Goal: Entertainment & Leisure: Consume media (video, audio)

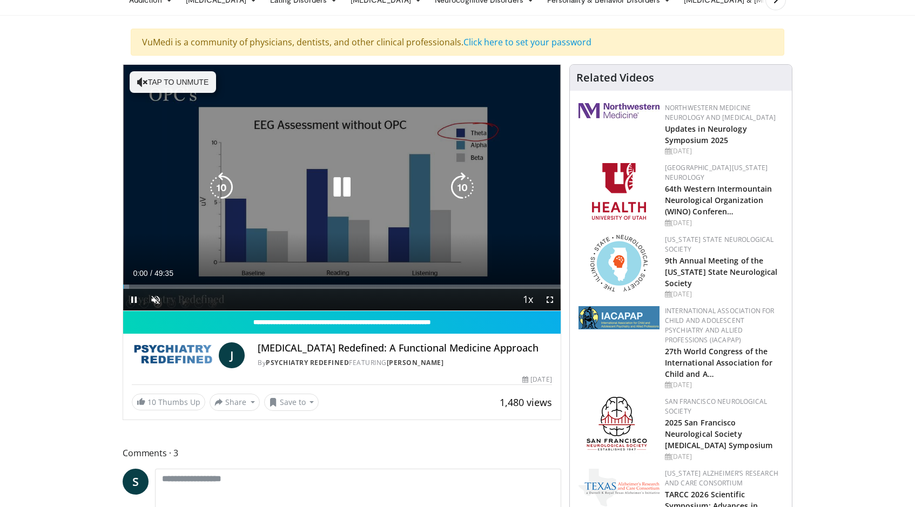
scroll to position [54, 0]
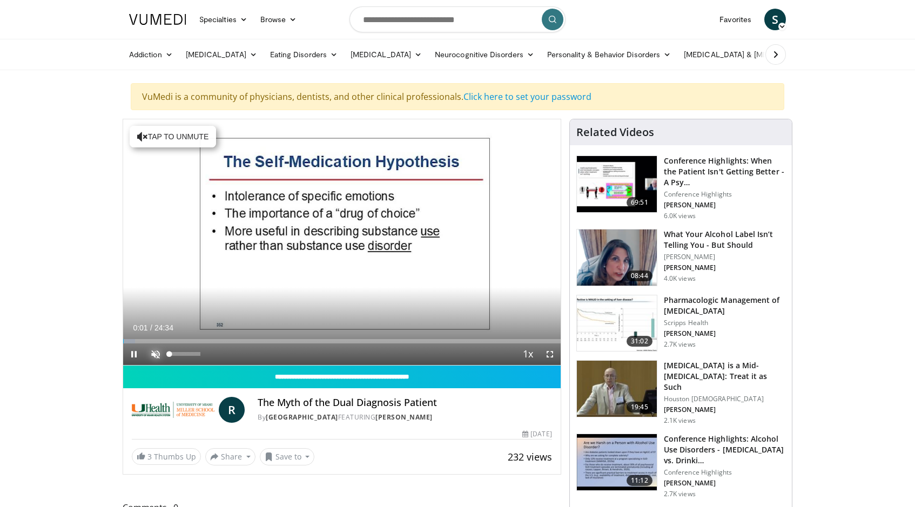
click at [152, 349] on span "Video Player" at bounding box center [156, 355] width 22 height 22
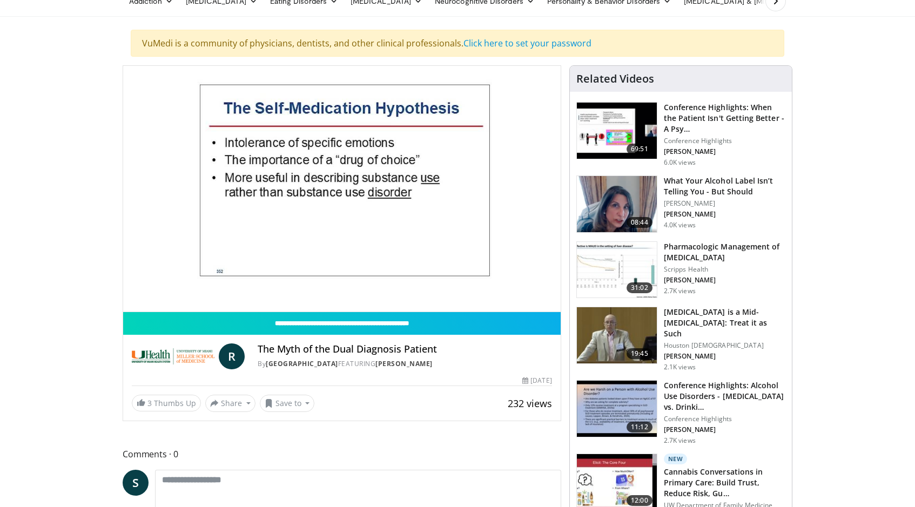
scroll to position [54, 0]
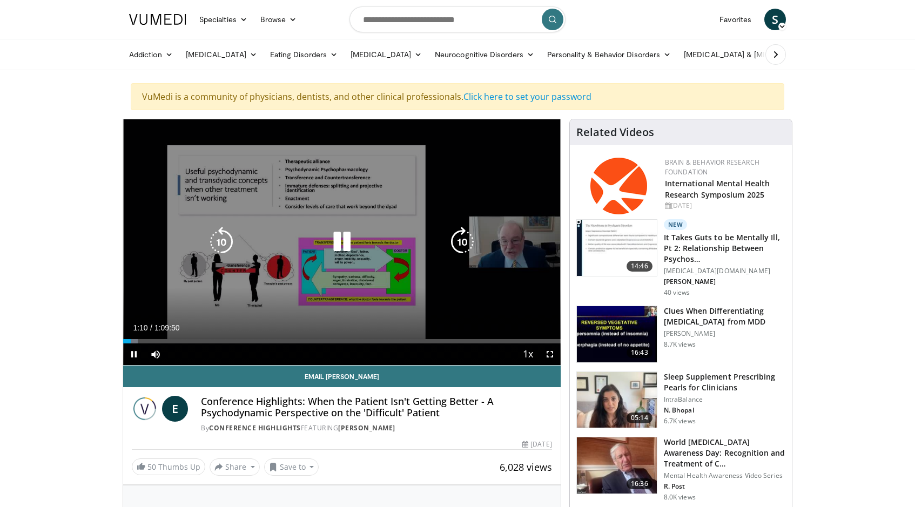
click at [318, 246] on div "Video Player" at bounding box center [342, 242] width 263 height 22
click at [339, 246] on icon "Video Player" at bounding box center [342, 242] width 30 height 30
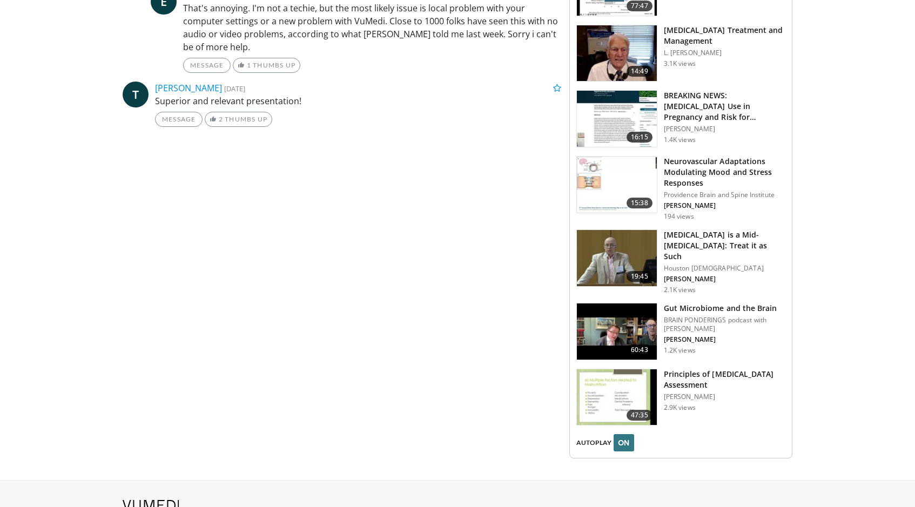
scroll to position [1227, 0]
